Goal: Task Accomplishment & Management: Complete application form

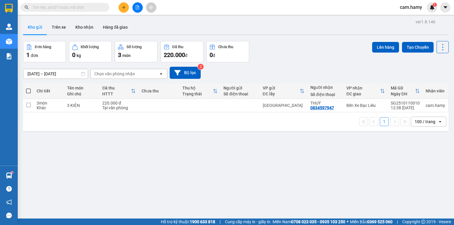
click at [141, 13] on div "Kết quả tìm kiếm ( 98 ) Bộ lọc Mã ĐH Trạng thái Món hàng Thu hộ Tổng cước Chưa …" at bounding box center [227, 7] width 454 height 15
click at [139, 11] on button at bounding box center [137, 7] width 10 height 10
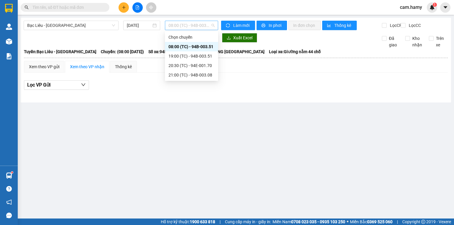
drag, startPoint x: 187, startPoint y: 22, endPoint x: 188, endPoint y: 28, distance: 6.0
click at [187, 22] on span "08:00 (TC) - 94B-003.51" at bounding box center [191, 25] width 46 height 9
click at [129, 24] on input "12/10/2025" at bounding box center [139, 25] width 24 height 6
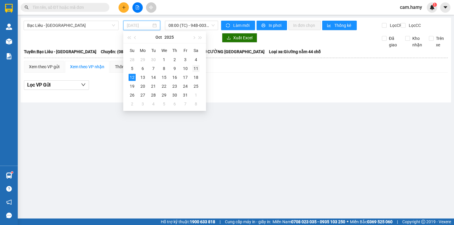
click at [196, 71] on div "11" at bounding box center [195, 68] width 7 height 7
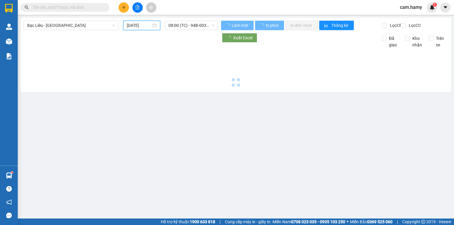
type input "11/10/2025"
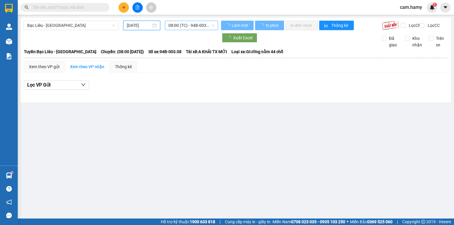
click at [192, 27] on span "08:00 (TC) - 94B-003.08" at bounding box center [191, 25] width 46 height 9
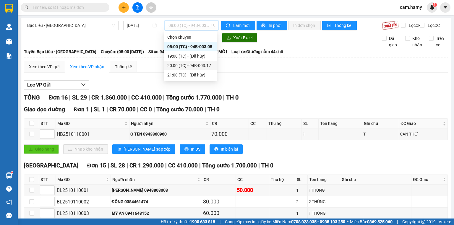
click at [202, 64] on div "20:00 (TC) - 94B-003.17" at bounding box center [190, 65] width 46 height 6
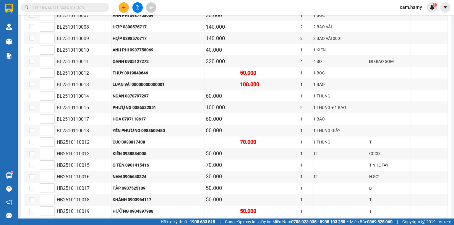
scroll to position [71, 0]
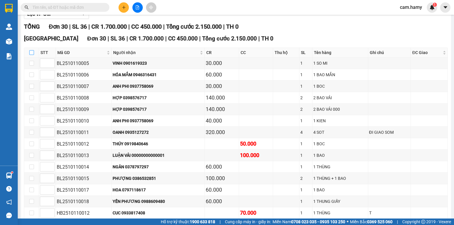
click at [33, 55] on input "checkbox" at bounding box center [31, 52] width 5 height 5
checkbox input "true"
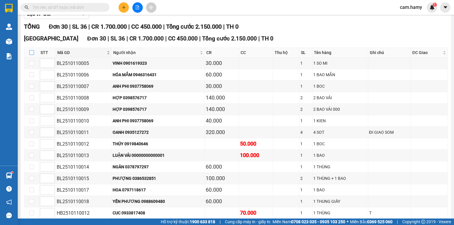
checkbox input "true"
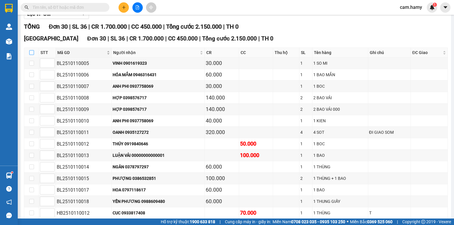
checkbox input "true"
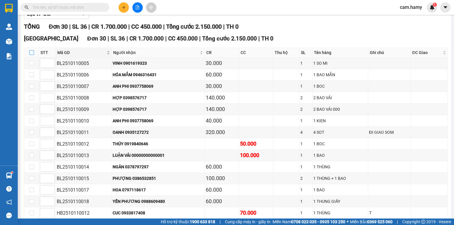
checkbox input "true"
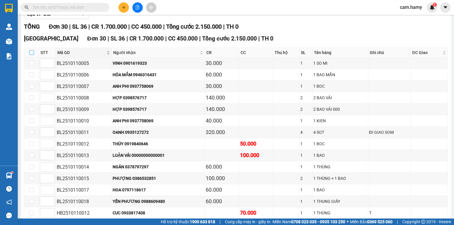
checkbox input "true"
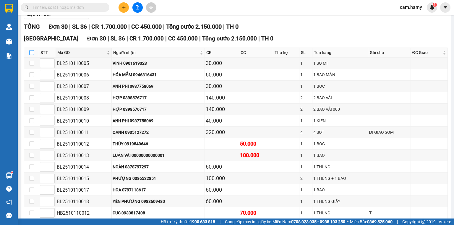
checkbox input "true"
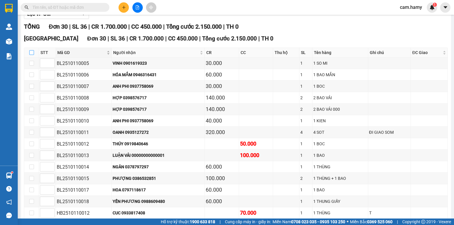
checkbox input "true"
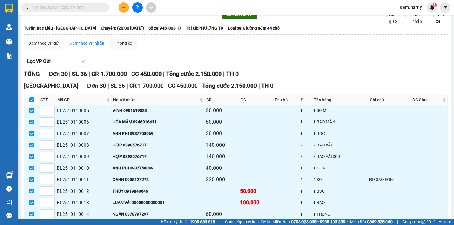
scroll to position [0, 0]
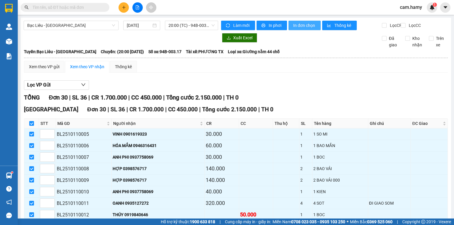
click at [297, 27] on span "In đơn chọn" at bounding box center [304, 25] width 23 height 6
click at [302, 25] on span "In đơn chọn" at bounding box center [304, 25] width 23 height 6
click at [123, 9] on icon "plus" at bounding box center [124, 7] width 4 height 4
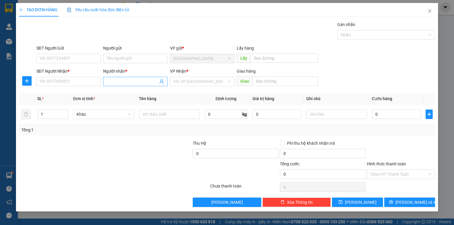
click at [130, 81] on input "Người nhận *" at bounding box center [132, 81] width 51 height 6
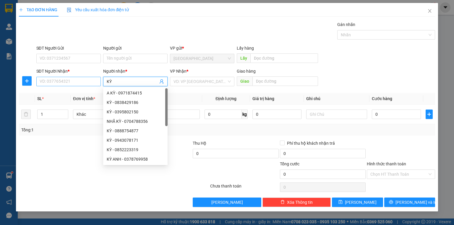
type input "KỲ"
click at [88, 83] on input "SĐT Người Nhận *" at bounding box center [68, 81] width 64 height 9
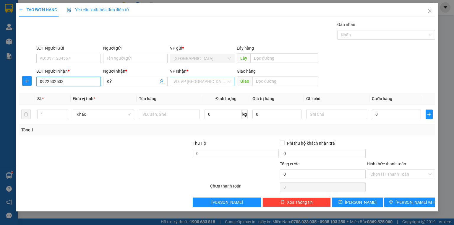
type input "0922532533"
click at [181, 84] on input "search" at bounding box center [199, 81] width 53 height 9
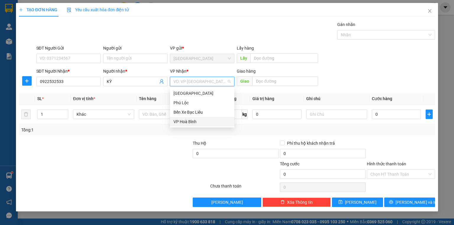
click at [192, 123] on div "VP Hoà Bình" at bounding box center [201, 121] width 57 height 6
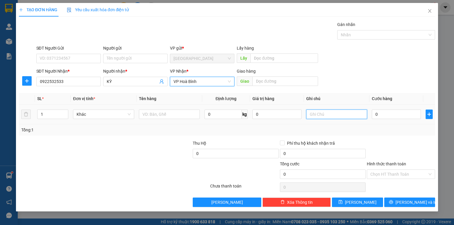
click at [319, 117] on input "text" at bounding box center [336, 114] width 61 height 9
type input "1 XE KHÔNG GIẤY XE + CHÌA KHOÁ"
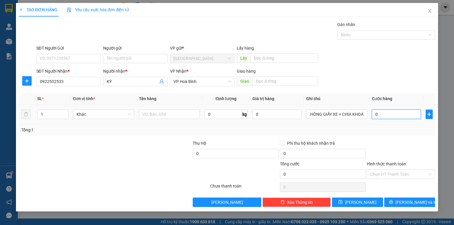
click at [388, 115] on input "0" at bounding box center [396, 114] width 49 height 9
type input "4"
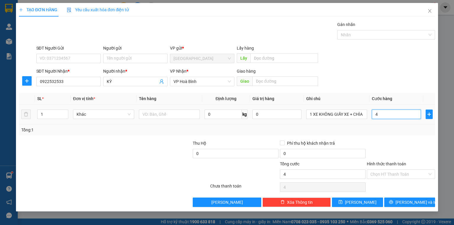
type input "45"
type input "450"
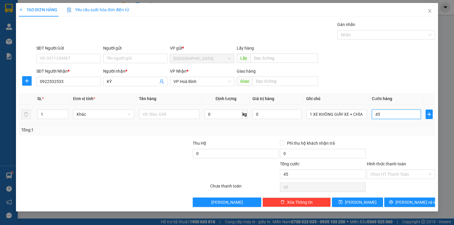
type input "450"
type input "450.000"
click at [390, 151] on div at bounding box center [400, 150] width 69 height 21
click at [389, 165] on label "Hình thức thanh toán" at bounding box center [386, 164] width 39 height 5
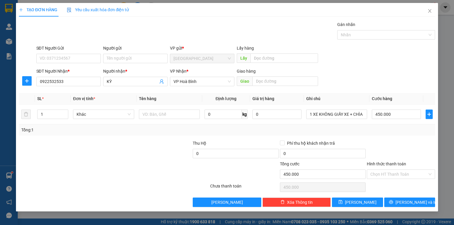
click at [389, 170] on input "Hình thức thanh toán" at bounding box center [398, 174] width 57 height 9
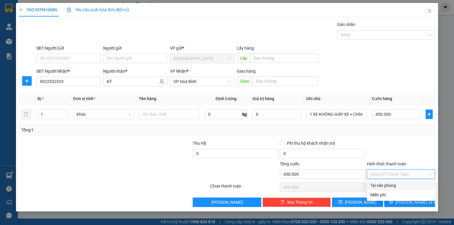
click at [392, 183] on div "Tại văn phòng" at bounding box center [400, 185] width 61 height 6
type input "0"
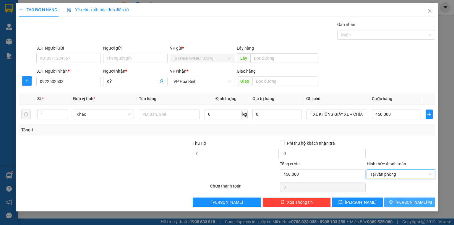
click at [405, 202] on span "[PERSON_NAME] và In" at bounding box center [415, 202] width 41 height 6
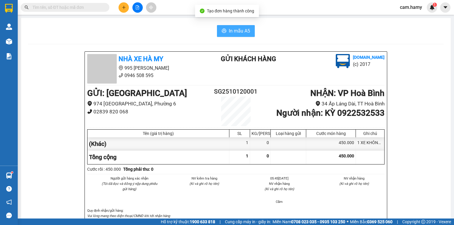
click at [233, 26] on button "In mẫu A5" at bounding box center [236, 31] width 38 height 12
click at [241, 32] on span "In mẫu A5" at bounding box center [239, 30] width 21 height 7
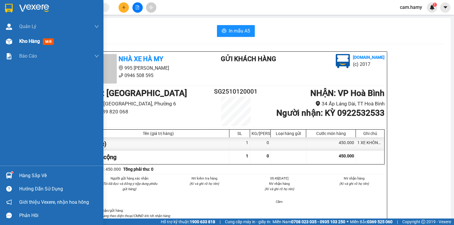
drag, startPoint x: 20, startPoint y: 41, endPoint x: 51, endPoint y: 81, distance: 50.0
click at [20, 41] on span "Kho hàng" at bounding box center [29, 41] width 21 height 6
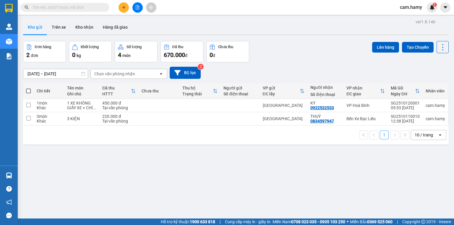
click at [416, 135] on div "10 / trang" at bounding box center [423, 135] width 18 height 6
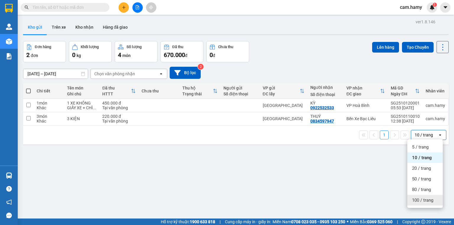
click at [423, 202] on span "100 / trang" at bounding box center [422, 200] width 21 height 6
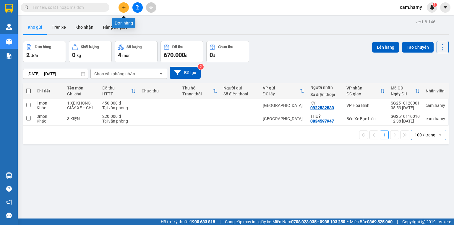
click at [124, 8] on icon "plus" at bounding box center [123, 7] width 0 height 3
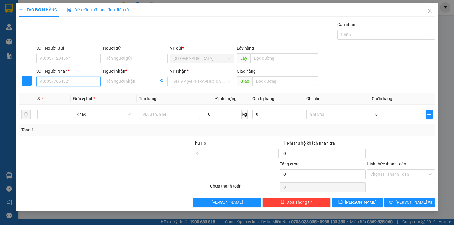
click at [89, 82] on input "SĐT Người Nhận *" at bounding box center [68, 81] width 64 height 9
click at [88, 82] on input "SĐT Người Nhận *" at bounding box center [68, 81] width 64 height 9
click at [67, 92] on div "0819078556 - TRÚC" at bounding box center [68, 93] width 57 height 6
type input "0819078556"
type input "TRÚC"
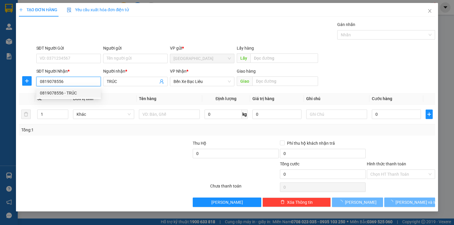
type input "90.000"
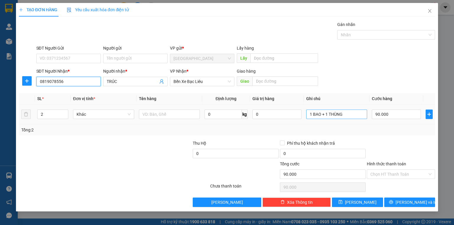
type input "0819078556"
click at [350, 117] on input "1 BAO + 1 THÙNG" at bounding box center [336, 114] width 61 height 9
type input "1"
type input "3"
type input "2 KIỆN"
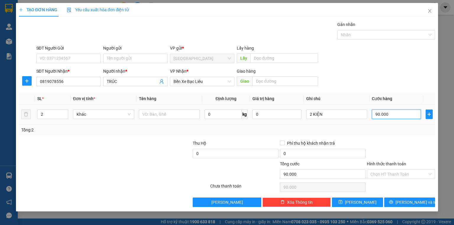
click at [402, 117] on input "90.000" at bounding box center [396, 114] width 49 height 9
type input "0"
type input "8"
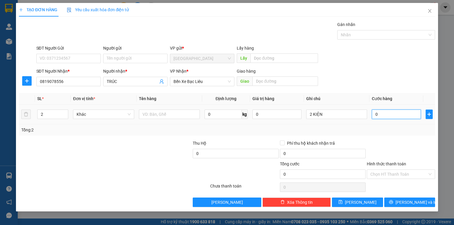
type input "8"
type input "080"
type input "80"
type input "080"
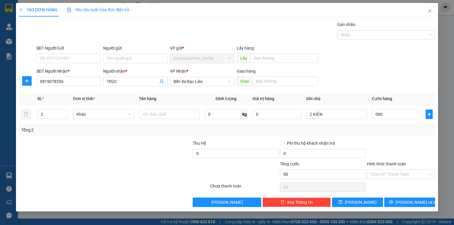
type input "80.000"
click at [387, 130] on div "Tổng: 2" at bounding box center [226, 130] width 411 height 6
click at [392, 163] on label "Hình thức thanh toán" at bounding box center [386, 164] width 39 height 5
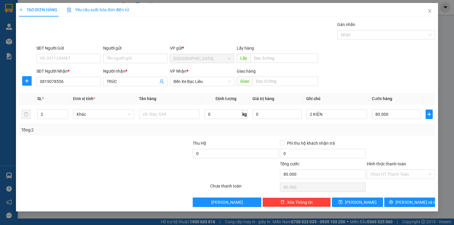
click at [392, 170] on input "Hình thức thanh toán" at bounding box center [398, 174] width 57 height 9
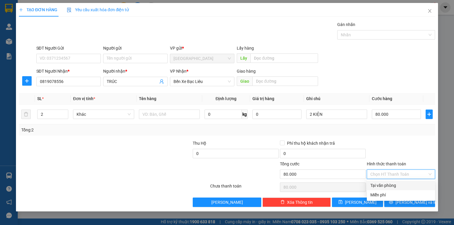
click at [391, 185] on div "Tại văn phòng" at bounding box center [400, 185] width 61 height 6
type input "0"
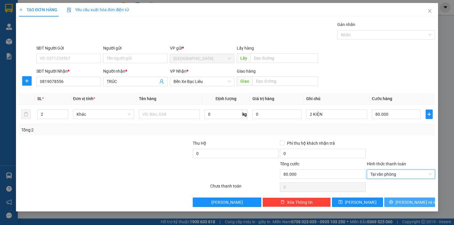
click at [402, 202] on button "[PERSON_NAME] và In" at bounding box center [409, 202] width 51 height 9
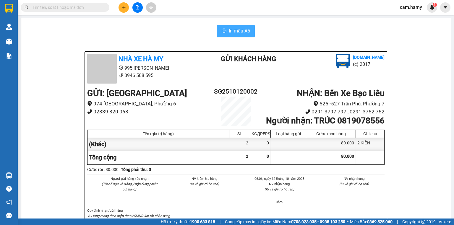
click at [240, 31] on span "In mẫu A5" at bounding box center [239, 30] width 21 height 7
click at [126, 6] on button at bounding box center [123, 7] width 10 height 10
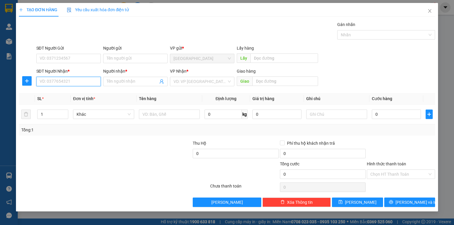
click at [87, 83] on input "SĐT Người Nhận *" at bounding box center [68, 81] width 64 height 9
type input "0945459952"
click at [116, 83] on input "Người nhận *" at bounding box center [132, 81] width 51 height 6
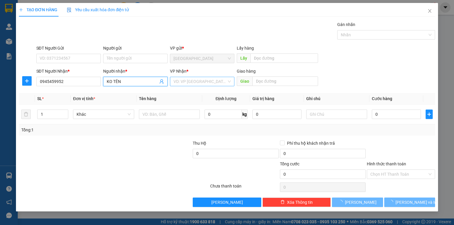
type input "KO TÊN"
click at [190, 79] on input "search" at bounding box center [199, 81] width 53 height 9
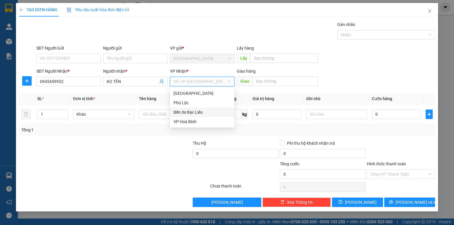
click at [194, 110] on div "Bến Xe Bạc Liêu" at bounding box center [201, 112] width 57 height 6
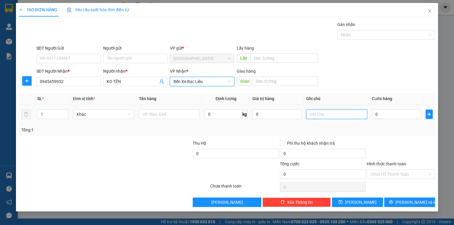
click at [336, 114] on input "text" at bounding box center [336, 114] width 61 height 9
type input "1 KIỆN"
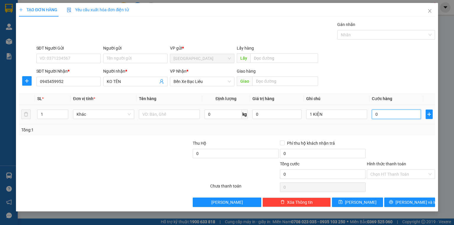
click at [387, 116] on input "0" at bounding box center [396, 114] width 49 height 9
type input "5"
type input "50"
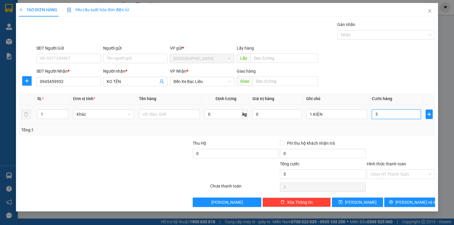
type input "50"
click at [384, 133] on div "Tổng: 1" at bounding box center [227, 129] width 416 height 11
type input "50.000"
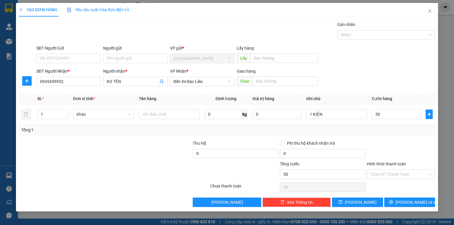
type input "50.000"
click at [393, 202] on icon "printer" at bounding box center [391, 202] width 4 height 4
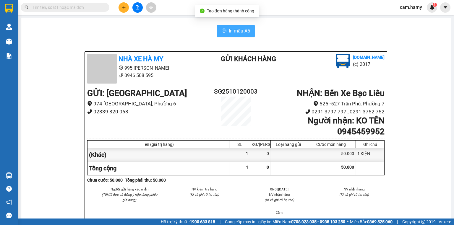
click at [234, 30] on span "In mẫu A5" at bounding box center [239, 30] width 21 height 7
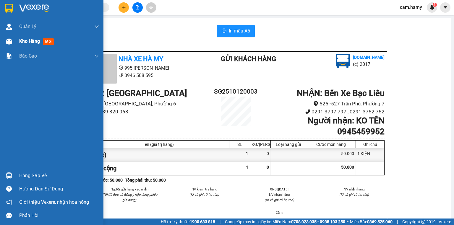
click at [30, 41] on span "Kho hàng" at bounding box center [29, 41] width 21 height 6
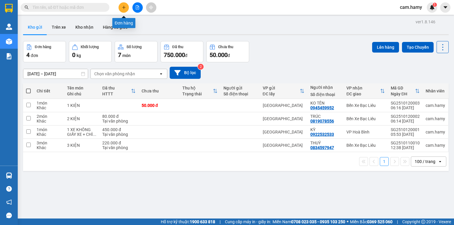
click at [122, 5] on icon "plus" at bounding box center [124, 7] width 4 height 4
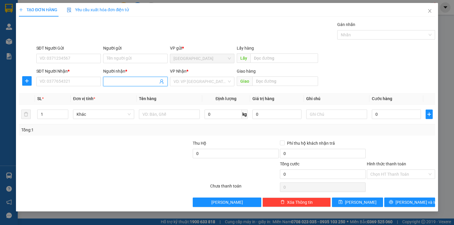
click at [115, 81] on input "Người nhận *" at bounding box center [132, 81] width 51 height 6
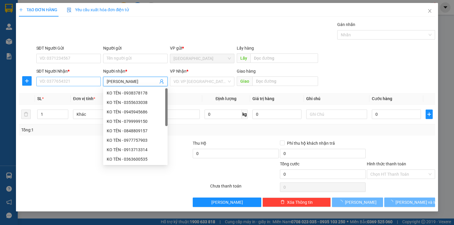
type input "[PERSON_NAME]"
click at [96, 83] on input "SĐT Người Nhận *" at bounding box center [68, 81] width 64 height 9
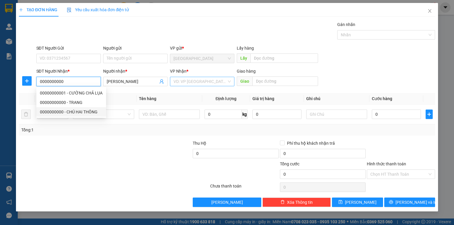
type input "0000000000"
click at [178, 83] on input "search" at bounding box center [199, 81] width 53 height 9
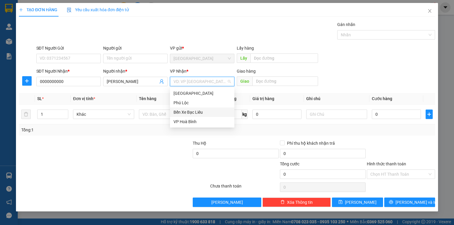
click at [194, 113] on div "Bến Xe Bạc Liêu" at bounding box center [201, 112] width 57 height 6
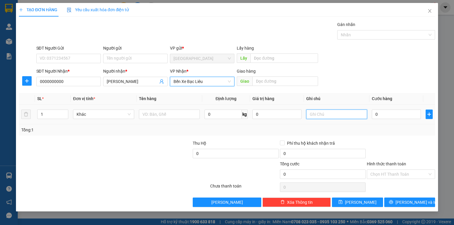
click at [309, 115] on input "text" at bounding box center [336, 114] width 61 height 9
type input "1 THÙNG A HƯNG THU TIỀN"
click at [385, 131] on div "Tổng: 1" at bounding box center [226, 130] width 411 height 6
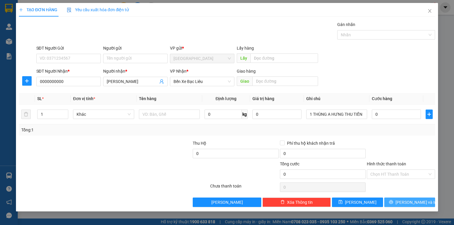
click at [404, 200] on button "[PERSON_NAME] và In" at bounding box center [409, 202] width 51 height 9
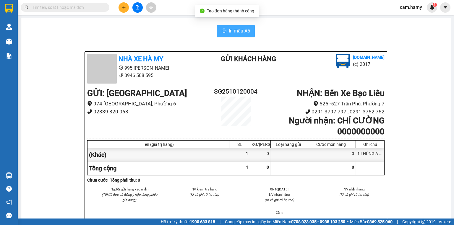
click at [237, 29] on span "In mẫu A5" at bounding box center [239, 30] width 21 height 7
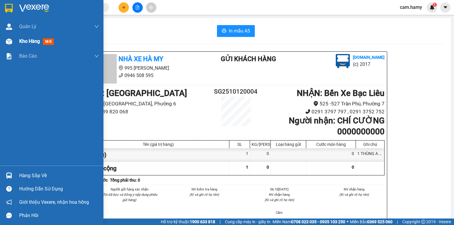
click at [15, 42] on div "Kho hàng mới" at bounding box center [51, 41] width 103 height 15
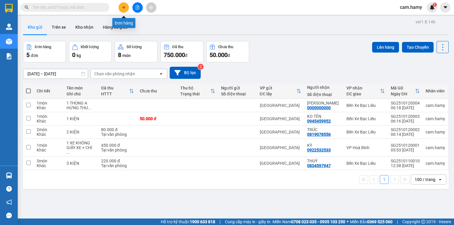
click at [127, 6] on button at bounding box center [123, 7] width 10 height 10
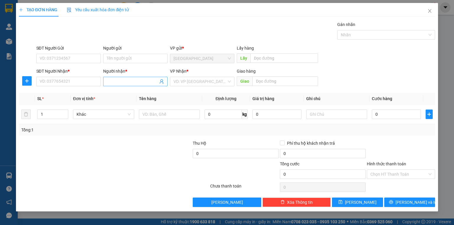
click at [122, 79] on input "Người nhận *" at bounding box center [132, 81] width 51 height 6
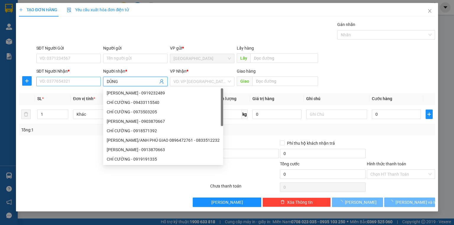
type input "DỦNG"
click at [82, 84] on input "SĐT Người Nhận *" at bounding box center [68, 81] width 64 height 9
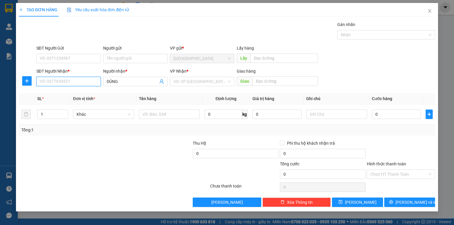
click at [82, 84] on input "SĐT Người Nhận *" at bounding box center [68, 81] width 64 height 9
type input "0706578774"
click at [181, 82] on input "search" at bounding box center [199, 81] width 53 height 9
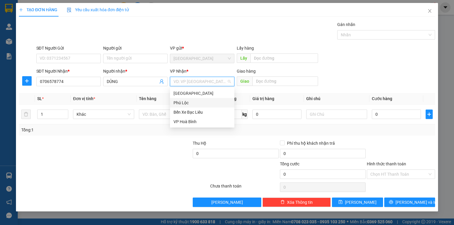
click at [185, 100] on div "Phú Lộc" at bounding box center [201, 103] width 57 height 6
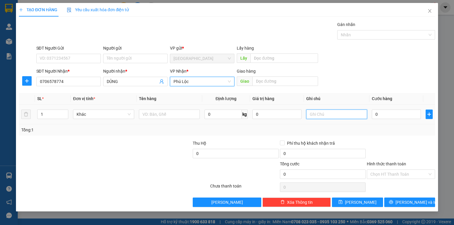
click at [316, 112] on input "text" at bounding box center [336, 114] width 61 height 9
type input "1 THÙNG"
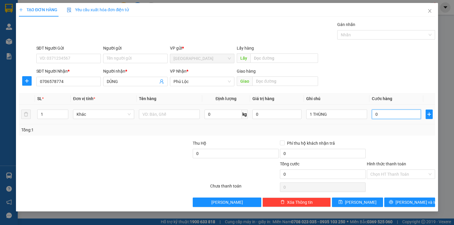
click at [383, 113] on input "0" at bounding box center [396, 114] width 49 height 9
click at [385, 113] on input "0" at bounding box center [396, 114] width 49 height 9
click at [334, 116] on input "1 THÙNG" at bounding box center [336, 114] width 61 height 9
click at [386, 113] on input "0" at bounding box center [396, 114] width 49 height 9
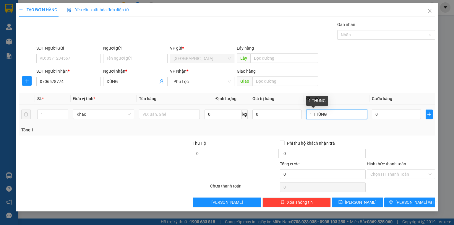
click at [334, 115] on input "1 THÙNG" at bounding box center [336, 114] width 61 height 9
click at [392, 112] on input "0" at bounding box center [396, 114] width 49 height 9
click at [382, 116] on input "0" at bounding box center [396, 114] width 49 height 9
type input "05"
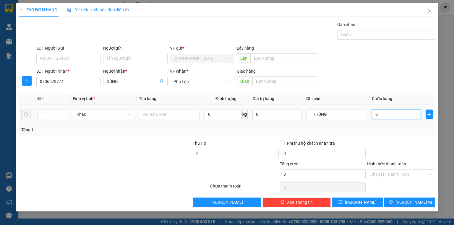
type input "5"
type input "050"
type input "50"
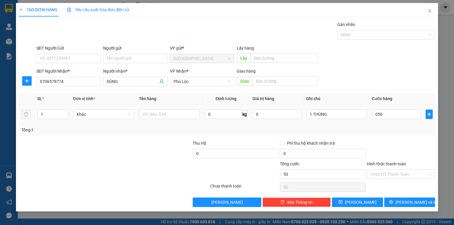
type input "50.000"
click at [380, 135] on div "Tổng: 1" at bounding box center [227, 129] width 416 height 11
click at [389, 163] on label "Hình thức thanh toán" at bounding box center [386, 164] width 39 height 5
click at [389, 170] on input "Hình thức thanh toán" at bounding box center [398, 174] width 57 height 9
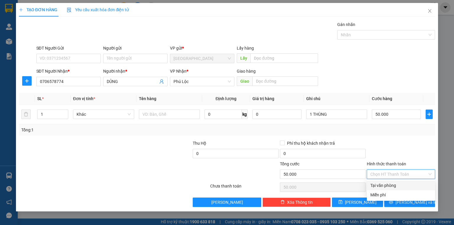
click at [389, 187] on div "Tại văn phòng" at bounding box center [400, 185] width 61 height 6
type input "0"
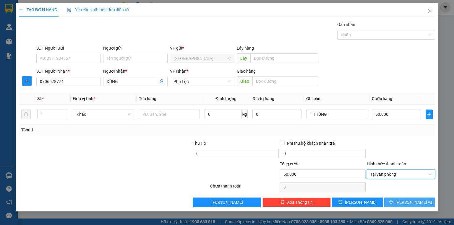
click at [393, 201] on icon "printer" at bounding box center [391, 202] width 4 height 4
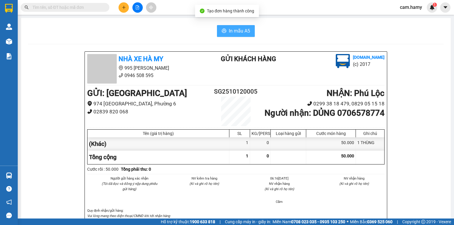
click at [235, 32] on span "In mẫu A5" at bounding box center [239, 30] width 21 height 7
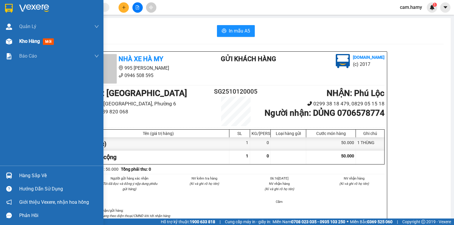
click at [19, 39] on span "Kho hàng" at bounding box center [29, 41] width 21 height 6
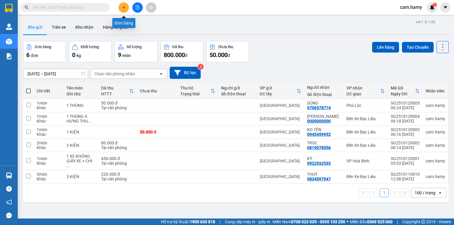
click at [124, 9] on button at bounding box center [123, 7] width 10 height 10
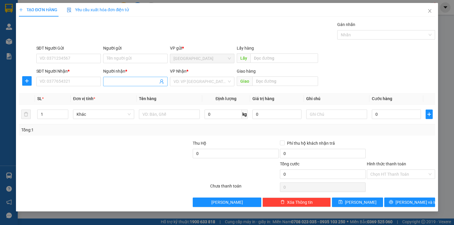
click at [108, 82] on input "Người nhận *" at bounding box center [132, 81] width 51 height 6
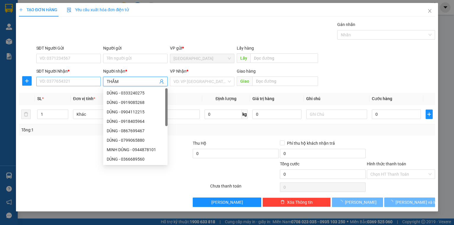
type input "THẮM"
click at [74, 84] on input "SĐT Người Nhận *" at bounding box center [68, 81] width 64 height 9
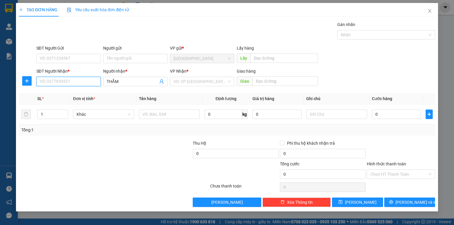
click at [74, 84] on input "SĐT Người Nhận *" at bounding box center [68, 81] width 64 height 9
click at [73, 82] on input "SĐT Người Nhận *" at bounding box center [68, 81] width 64 height 9
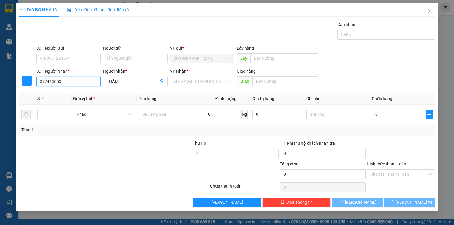
type input "0974136509"
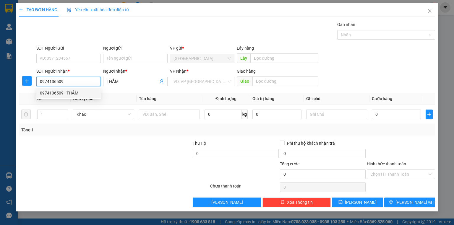
click at [73, 90] on div "0974136509 - THẮM" at bounding box center [68, 93] width 57 height 6
type input "THẮM"
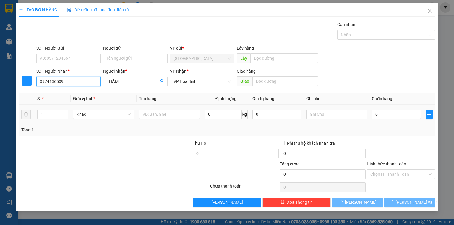
type input "80.000"
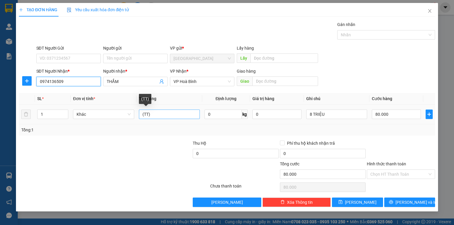
type input "0974136509"
click at [151, 114] on input "(TT)" at bounding box center [169, 114] width 61 height 9
type input "("
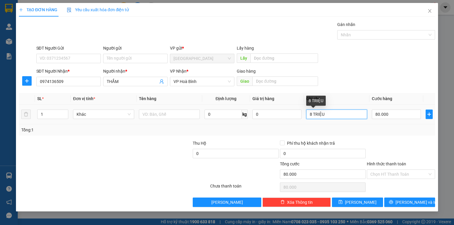
click at [327, 113] on input "8 TRIỆU" at bounding box center [336, 114] width 61 height 9
type input "8"
type input "1 THÙNG"
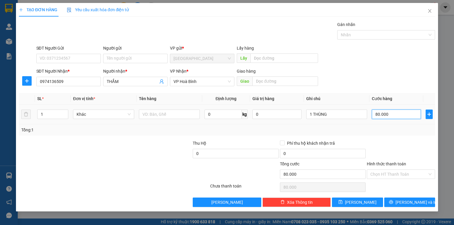
click at [392, 113] on input "80.000" at bounding box center [396, 114] width 49 height 9
type input "0"
type input "1"
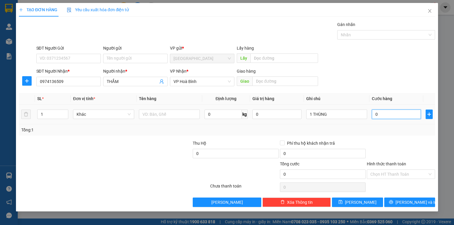
type input "1"
type input "010"
type input "10"
type input "0.100"
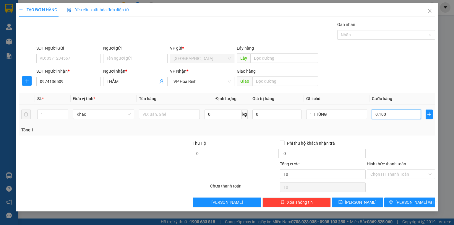
type input "100"
type input "0.100"
type input "100.000"
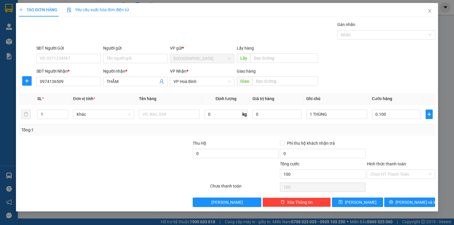
type input "100.000"
click at [382, 133] on div "Tổng: 1" at bounding box center [227, 129] width 416 height 11
click at [387, 162] on label "Hình thức thanh toán" at bounding box center [386, 164] width 39 height 5
click at [387, 170] on input "Hình thức thanh toán" at bounding box center [398, 174] width 57 height 9
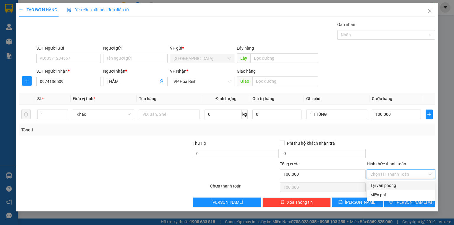
click at [389, 186] on div "Tại văn phòng" at bounding box center [400, 185] width 61 height 6
type input "0"
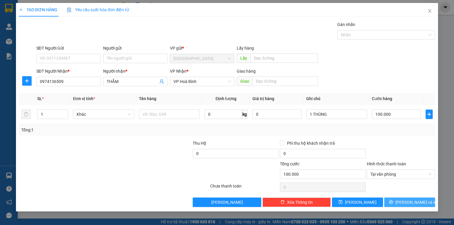
drag, startPoint x: 399, startPoint y: 204, endPoint x: 392, endPoint y: 202, distance: 6.9
click at [393, 204] on span "printer" at bounding box center [391, 202] width 4 height 5
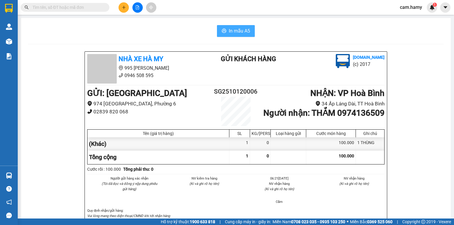
click at [236, 33] on span "In mẫu A5" at bounding box center [239, 30] width 21 height 7
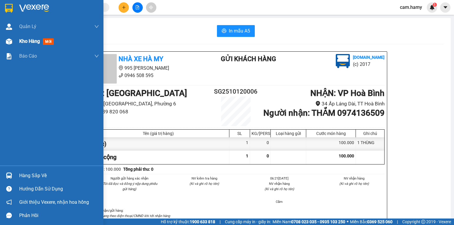
click at [19, 41] on span "Kho hàng" at bounding box center [29, 41] width 21 height 6
